Goal: Contribute content

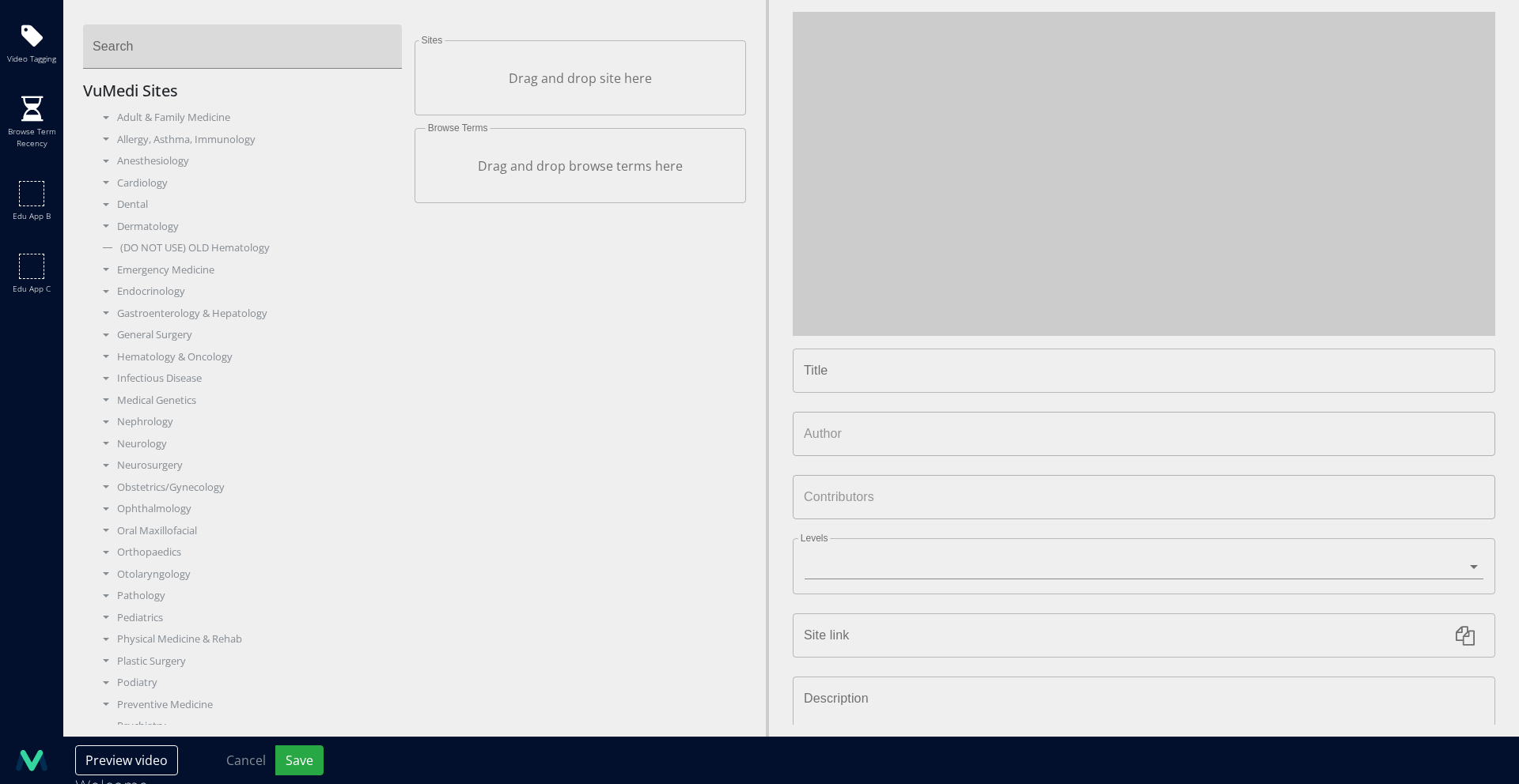
type input "**********"
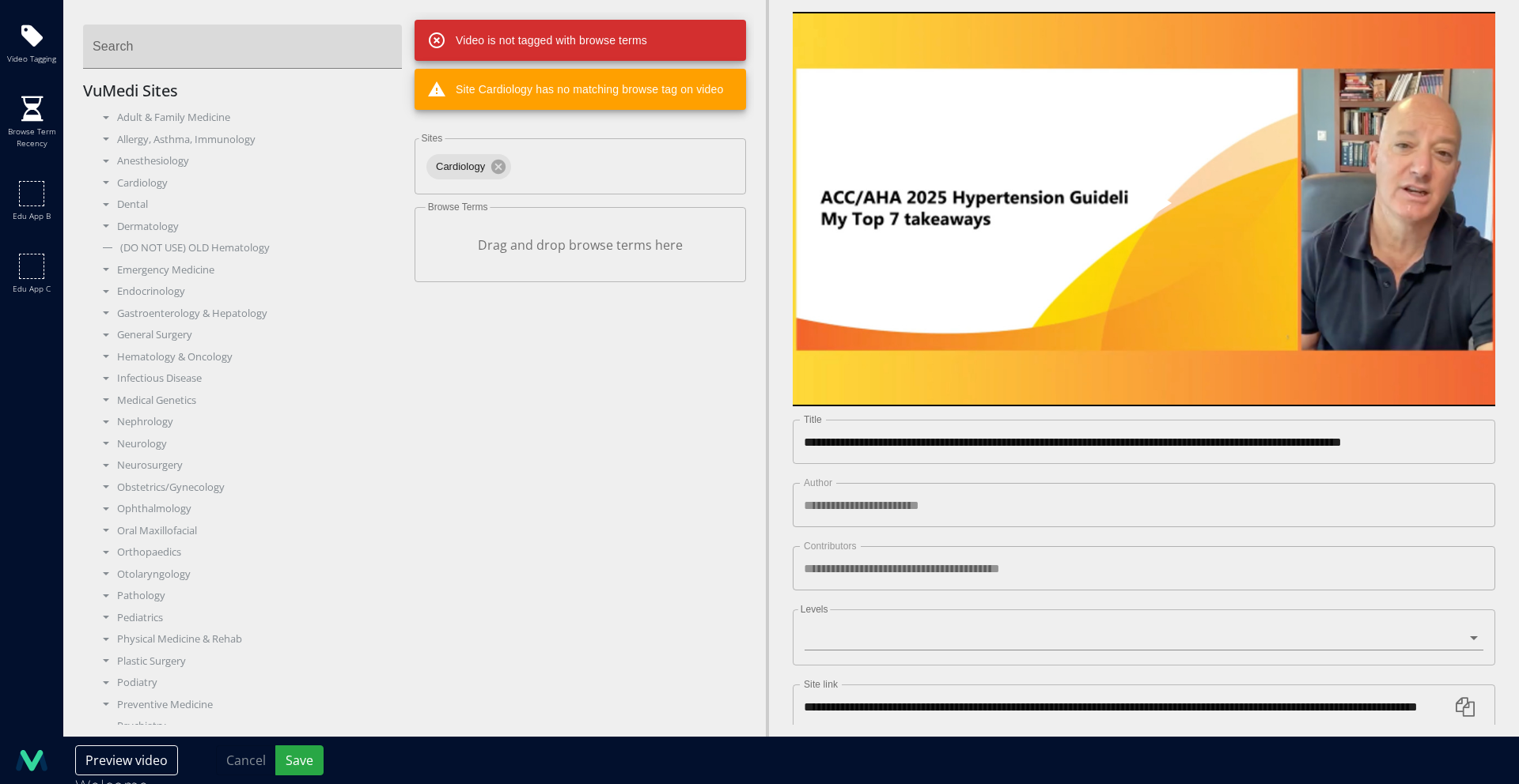
click at [1144, 209] on span "Video Player" at bounding box center [1144, 209] width 0 height 0
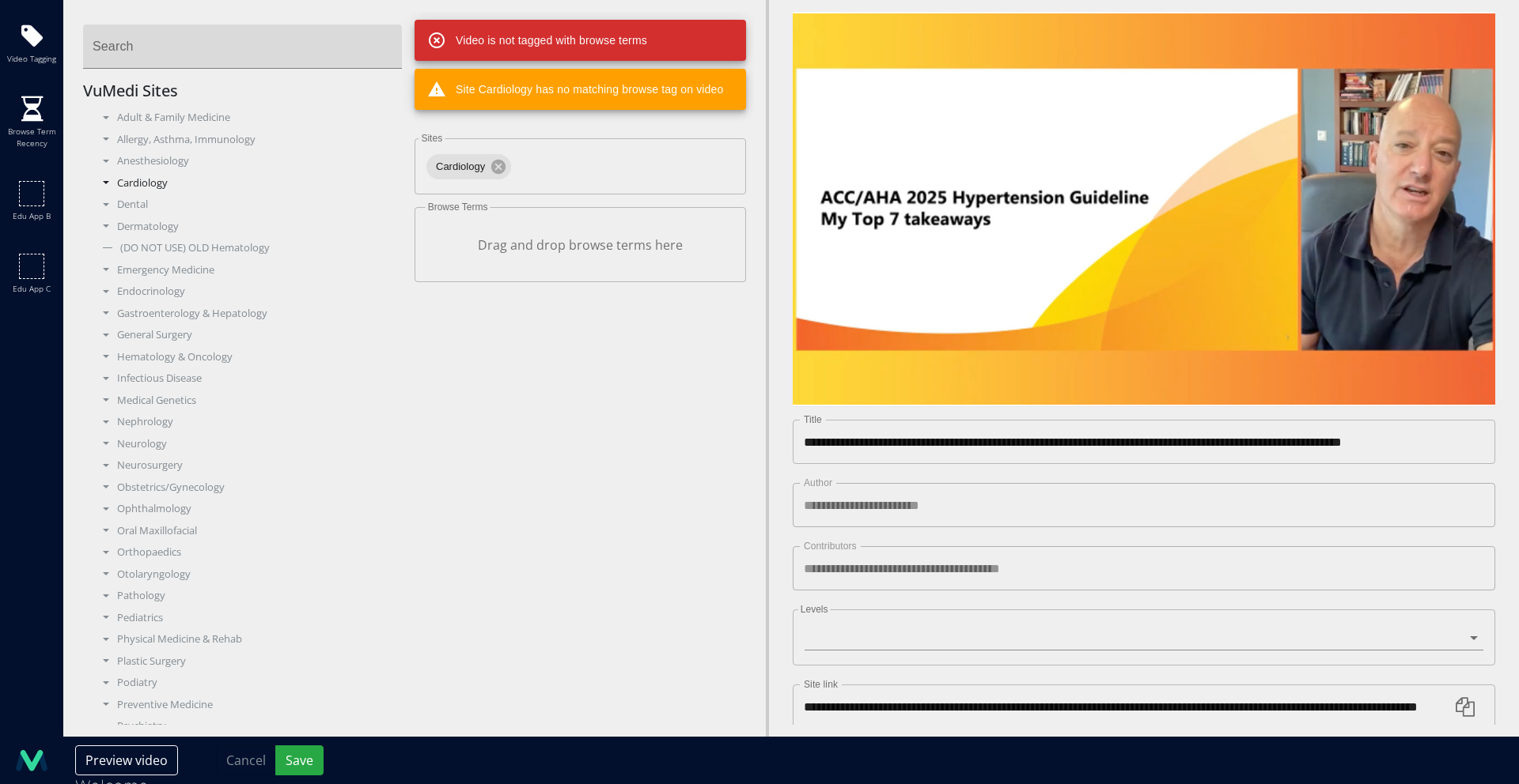
click at [134, 185] on div "Cardiology" at bounding box center [248, 184] width 308 height 16
click at [150, 292] on div "Clinical Cardiology" at bounding box center [254, 292] width 295 height 16
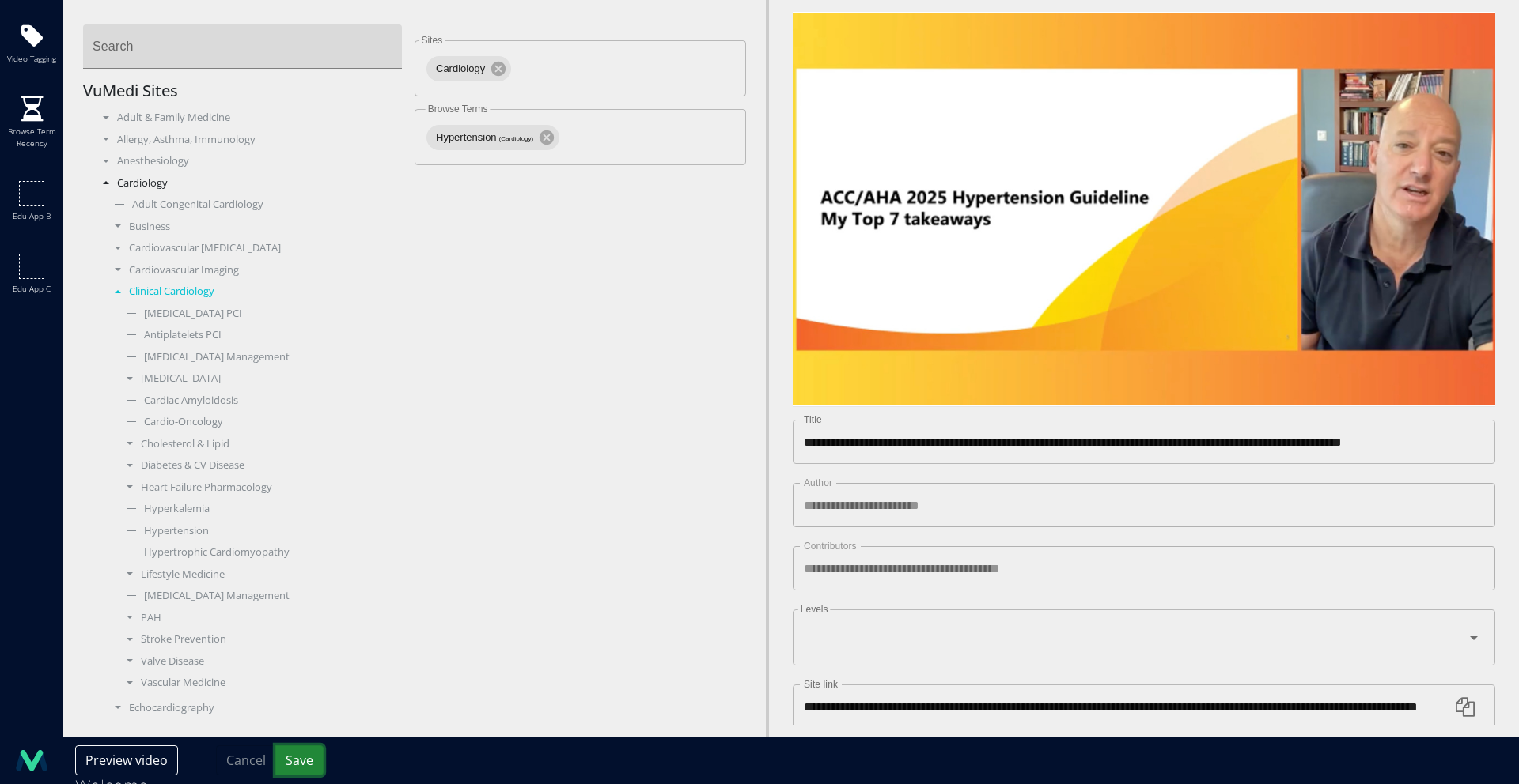
click at [300, 772] on button "Save" at bounding box center [299, 761] width 48 height 30
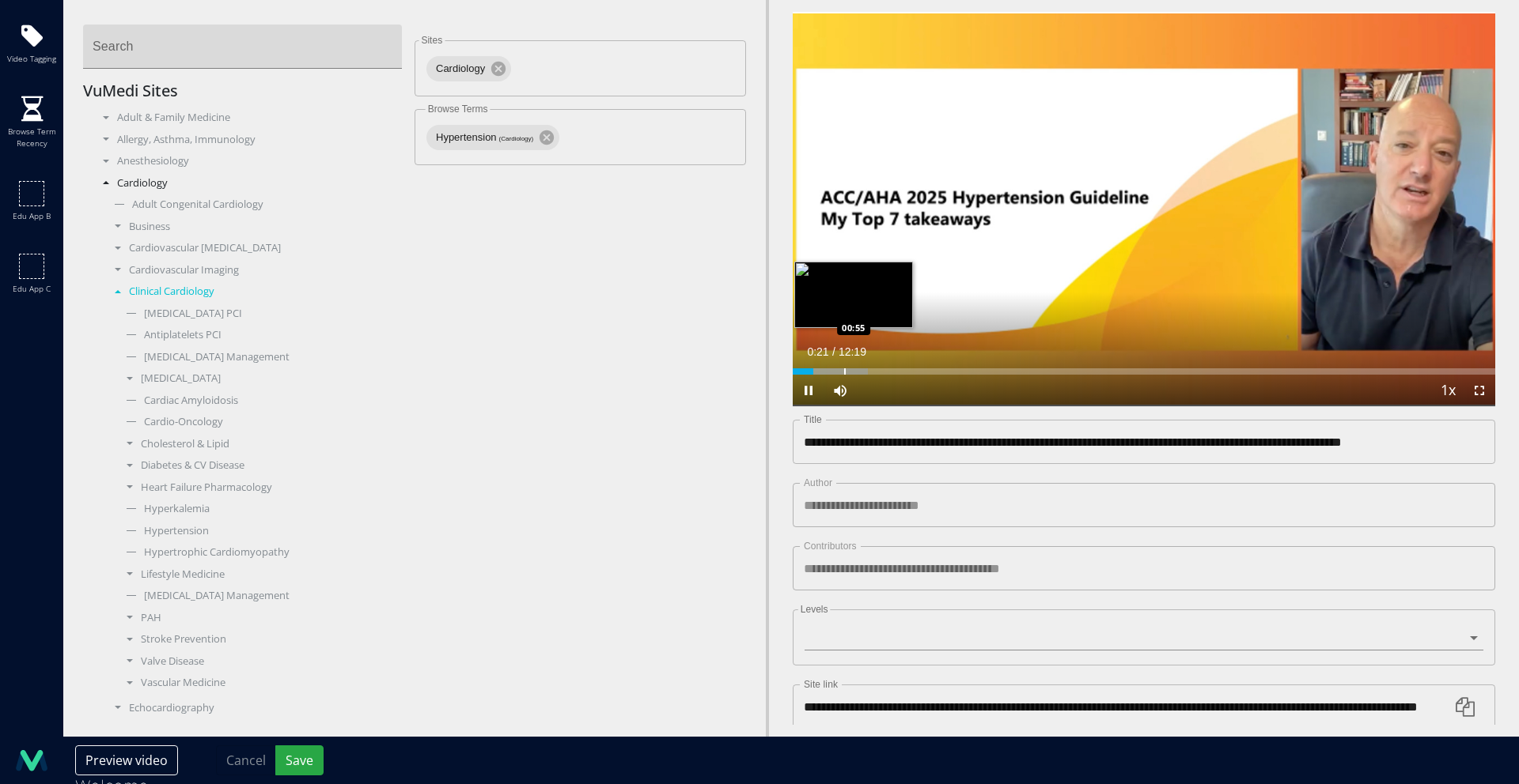
click at [844, 368] on div "Progress Bar" at bounding box center [845, 371] width 2 height 6
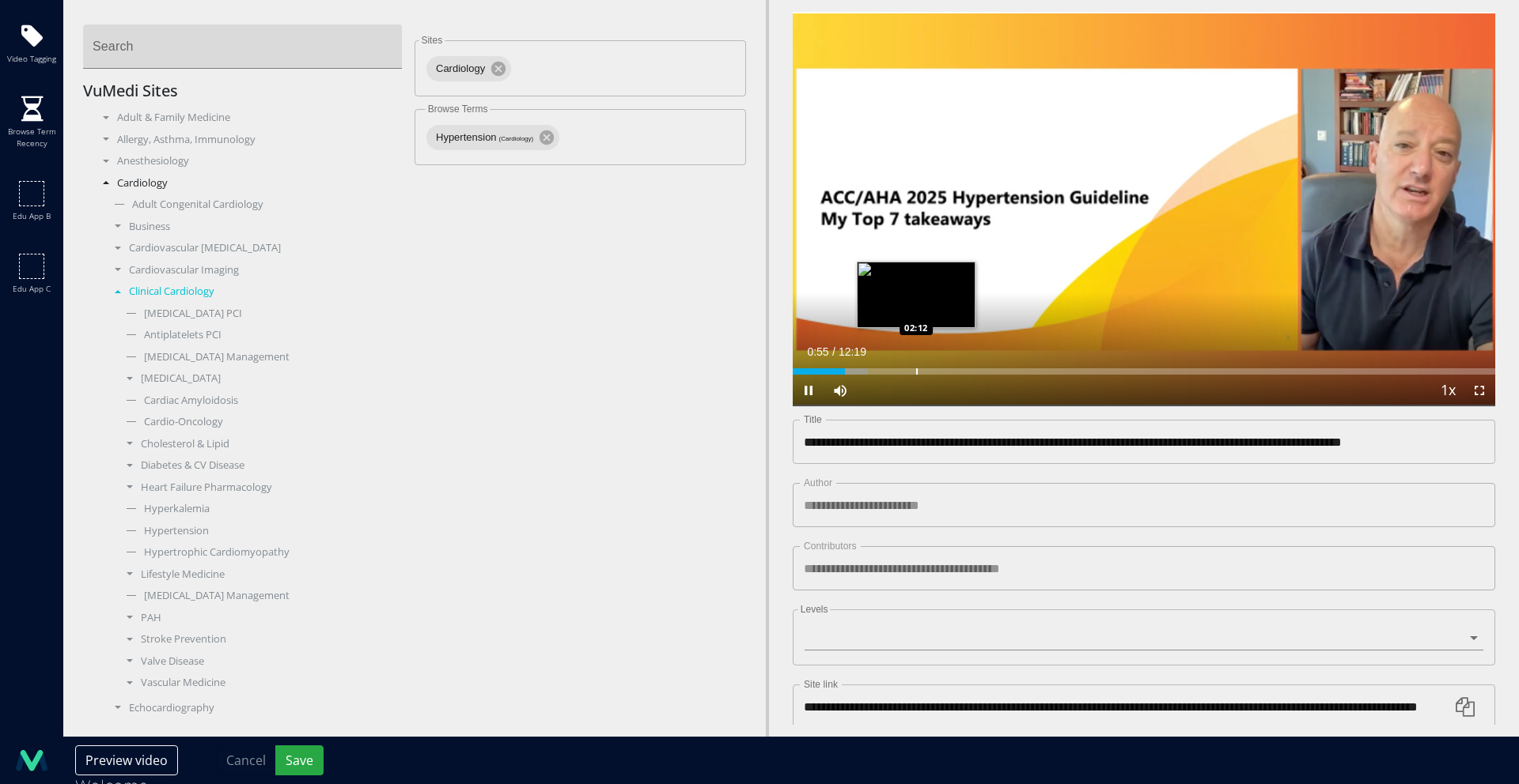
click at [917, 368] on div "Progress Bar" at bounding box center [917, 371] width 2 height 6
click at [954, 368] on div "Progress Bar" at bounding box center [955, 371] width 2 height 6
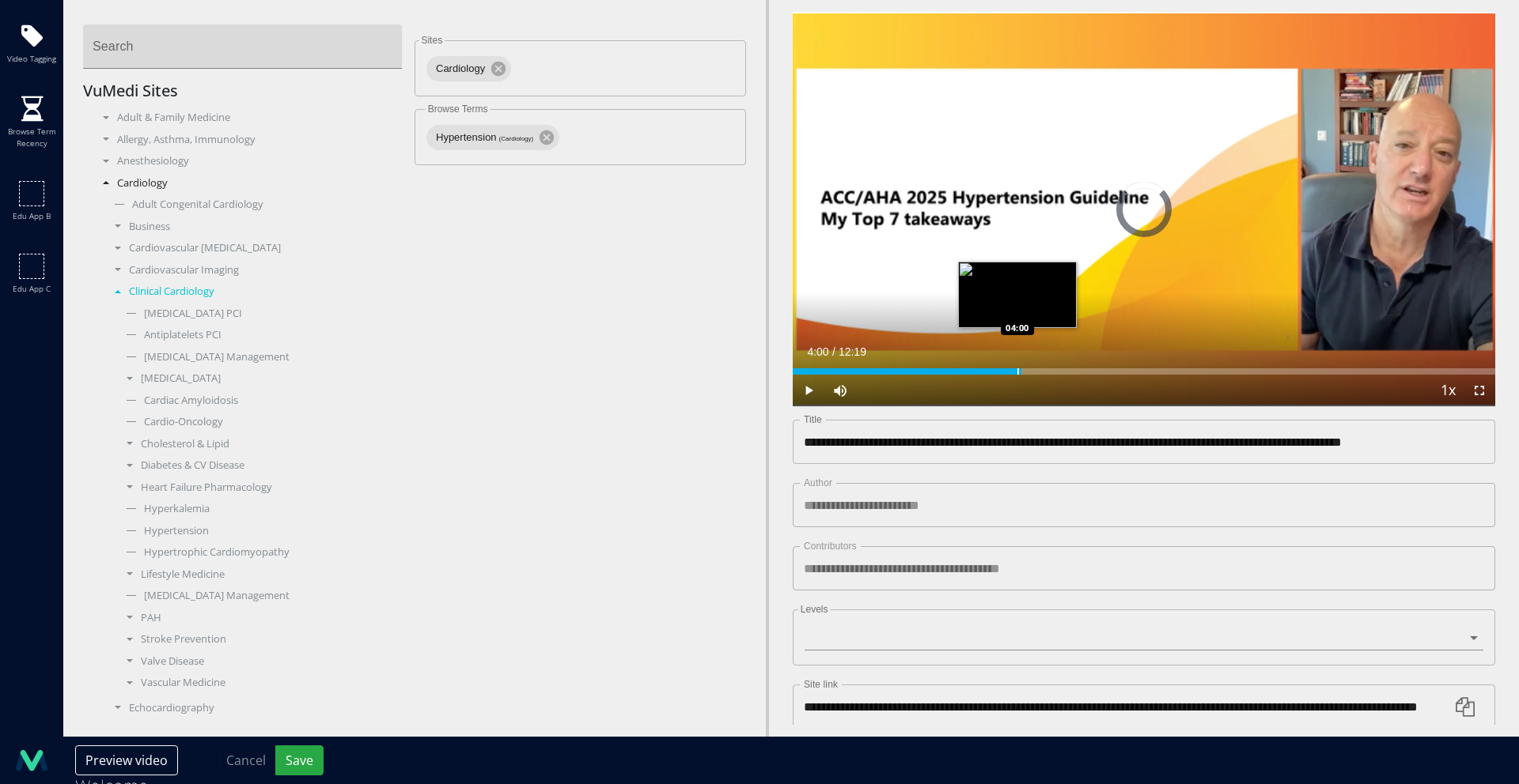
click at [1017, 360] on div "Loaded : 32.18% 02:55 04:00" at bounding box center [1144, 367] width 703 height 15
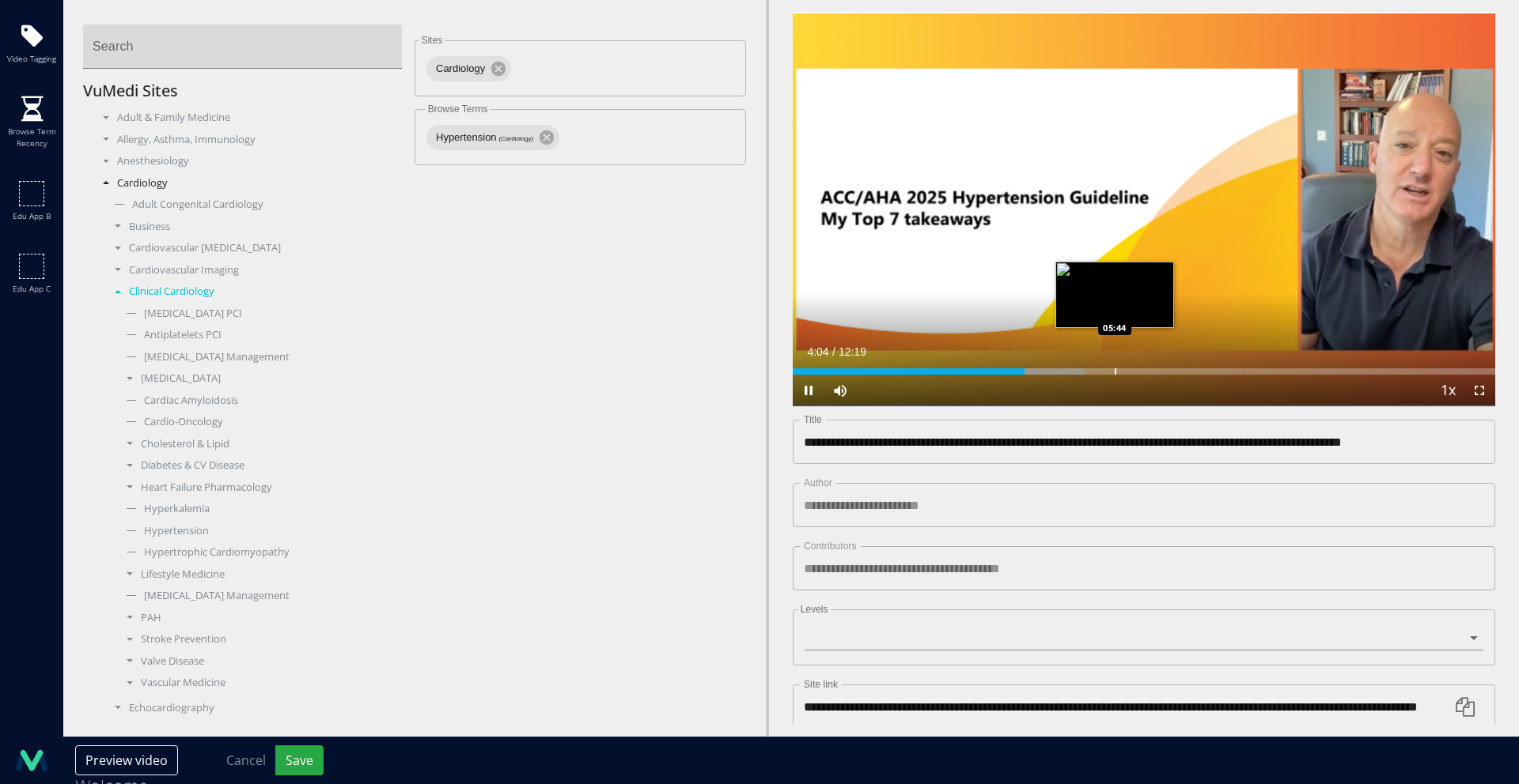
click at [1114, 361] on div "Loaded : 41.56% 04:04 05:44" at bounding box center [1144, 367] width 703 height 15
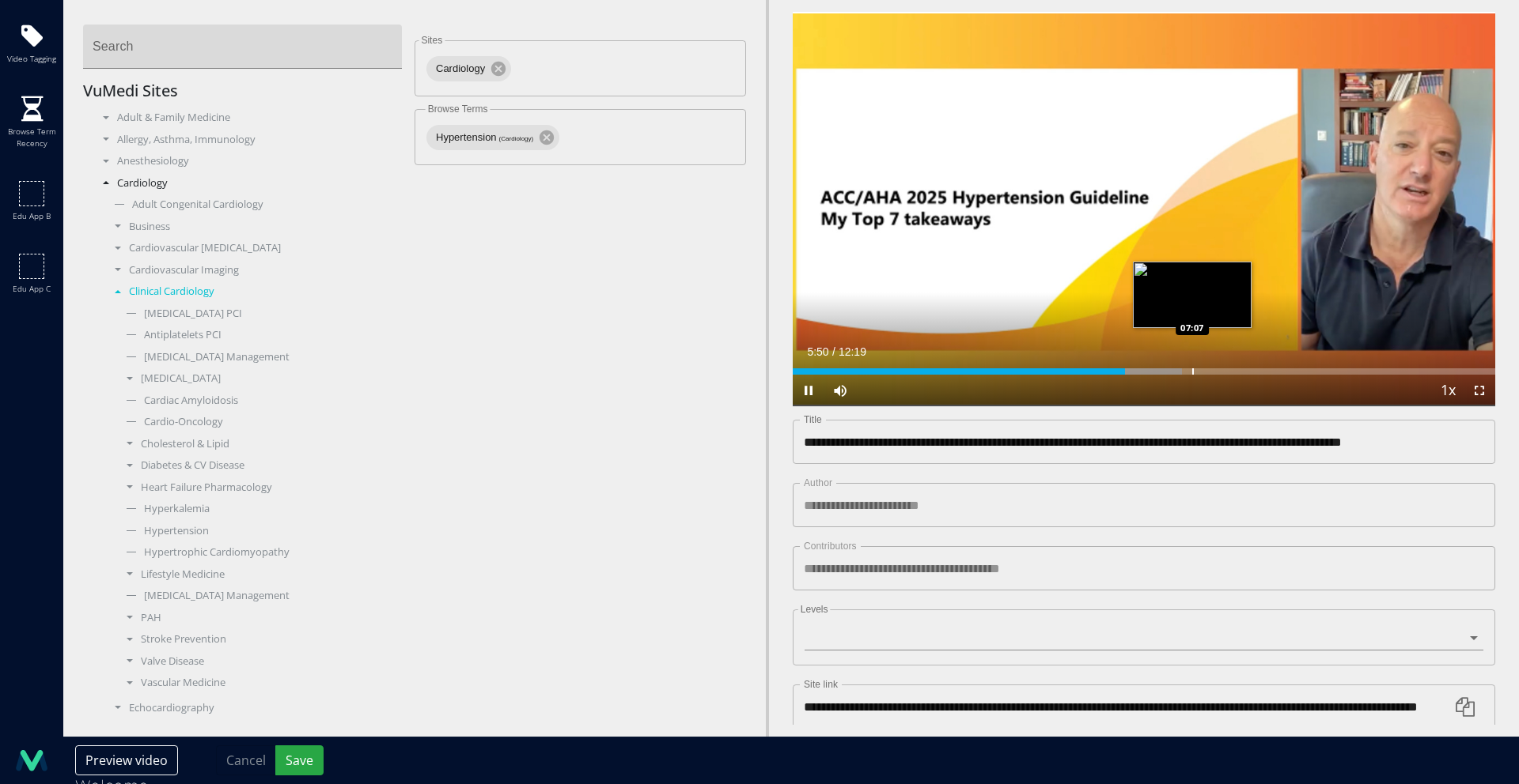
click at [1192, 368] on div "Progress Bar" at bounding box center [1192, 371] width 2 height 6
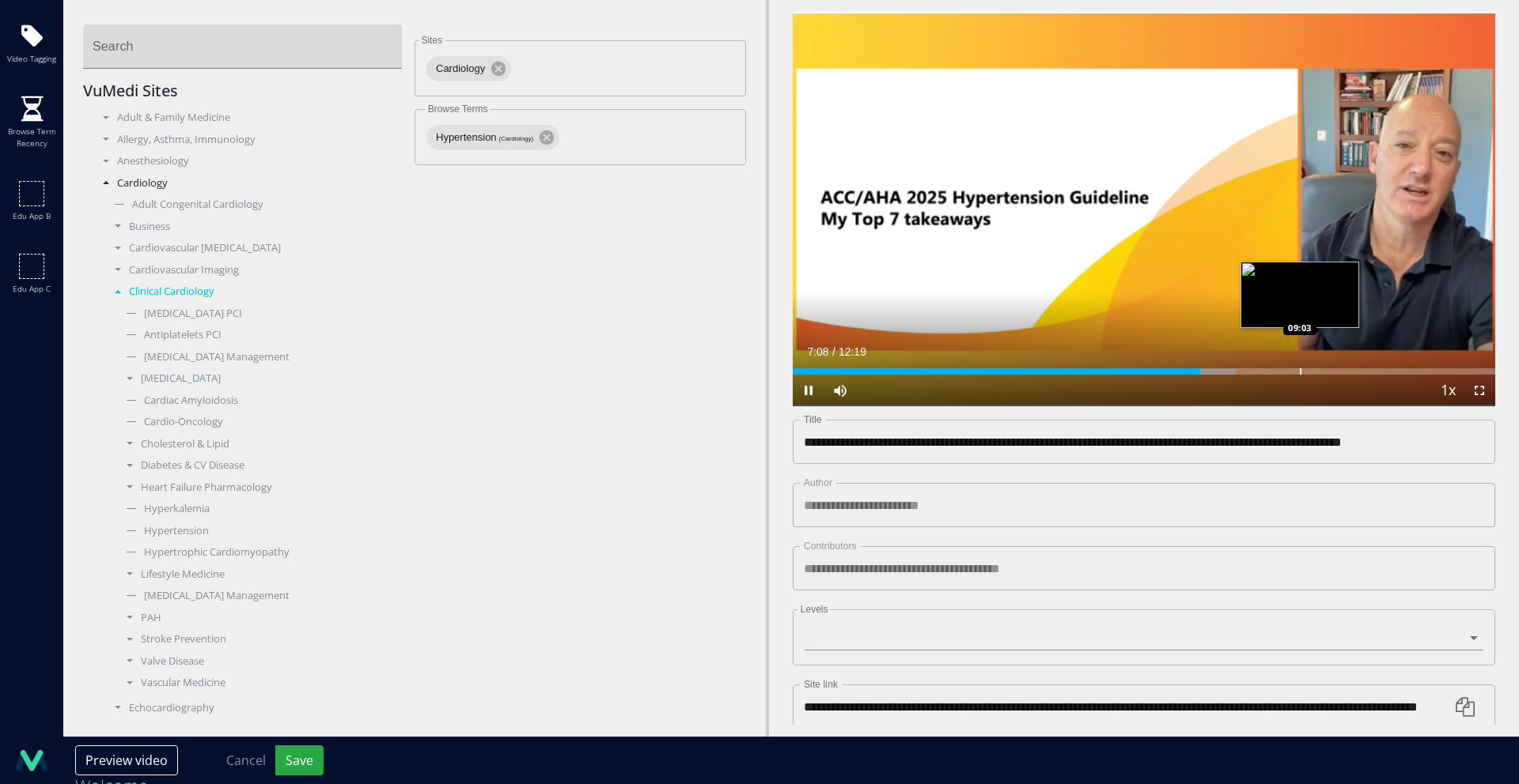
click at [1299, 360] on div "Loaded : 63.02% 07:08 09:03" at bounding box center [1144, 367] width 703 height 15
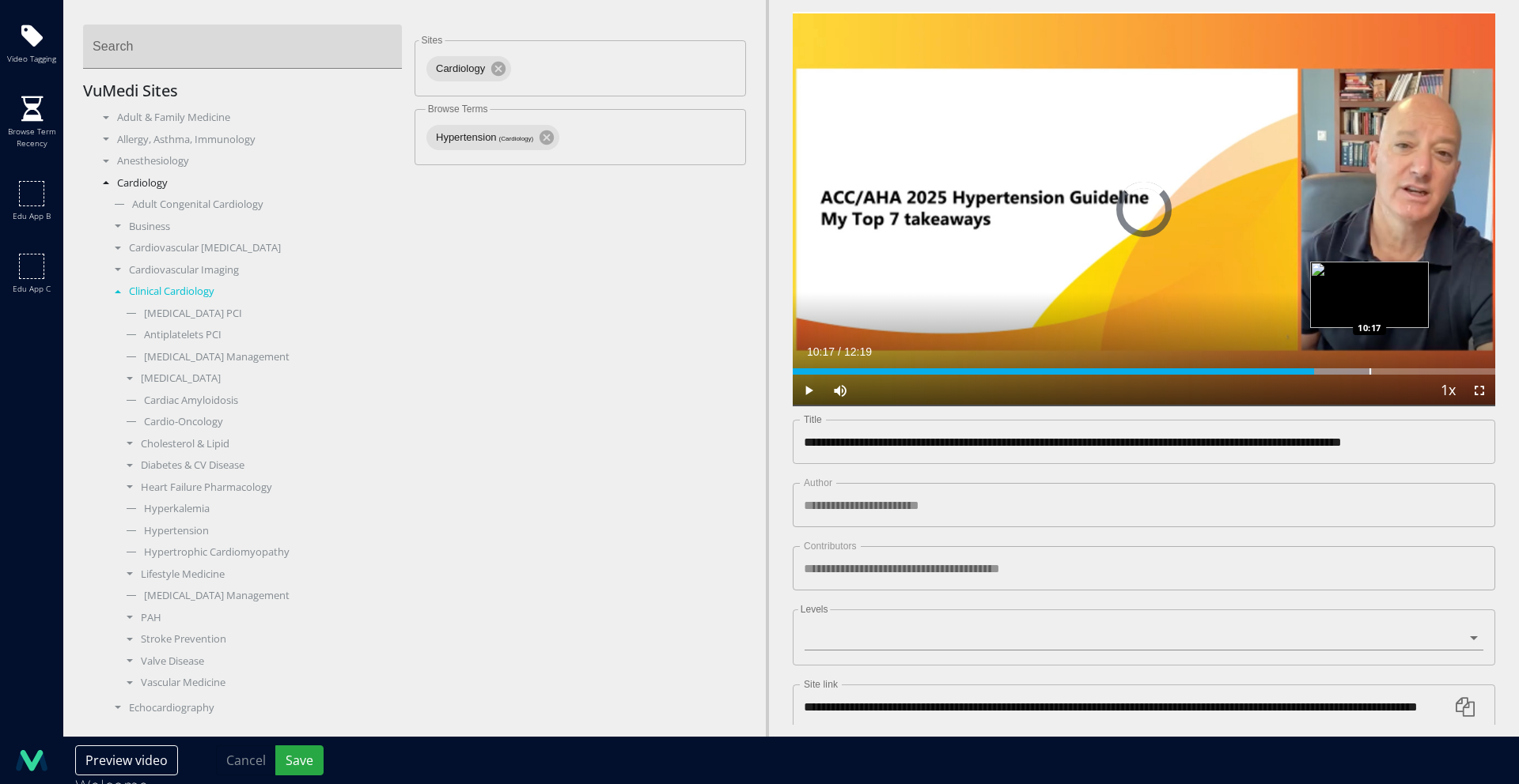
click at [1369, 368] on div "Progress Bar" at bounding box center [1370, 371] width 2 height 6
